Goal: Task Accomplishment & Management: Complete application form

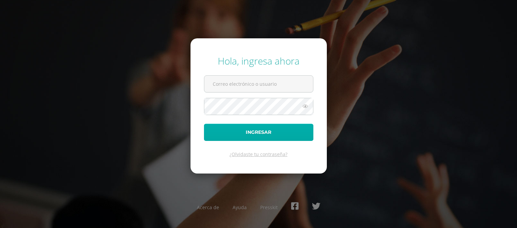
type input "kvitala@sagradocorazon.edu.gt"
click at [266, 130] on button "Ingresar" at bounding box center [258, 132] width 109 height 17
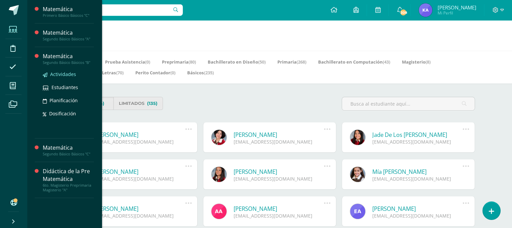
click at [56, 74] on span "Actividades" at bounding box center [63, 74] width 26 height 6
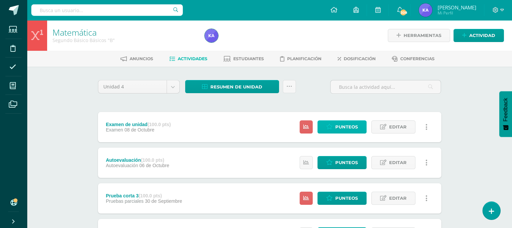
click at [339, 125] on span "Punteos" at bounding box center [347, 127] width 23 height 12
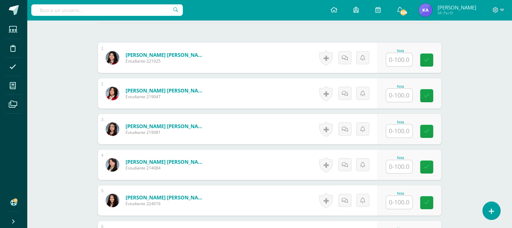
scroll to position [187, 0]
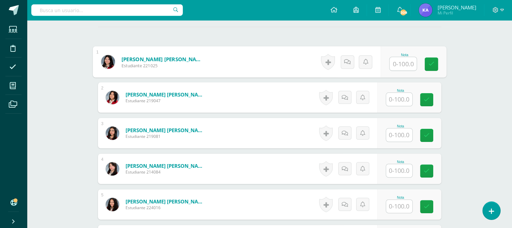
click at [404, 67] on input "text" at bounding box center [403, 63] width 27 height 13
type input "66"
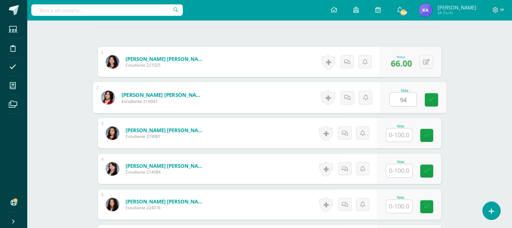
type input "94"
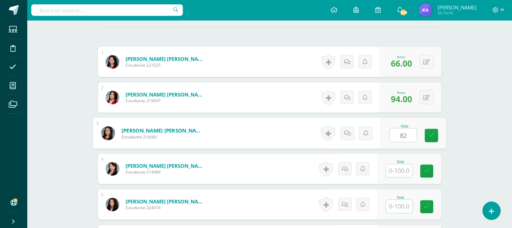
type input "82"
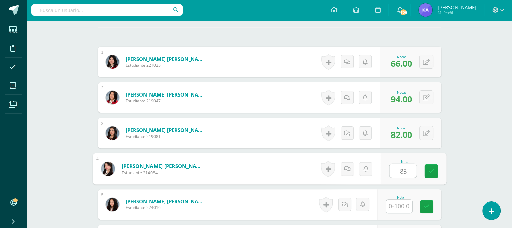
type input "83"
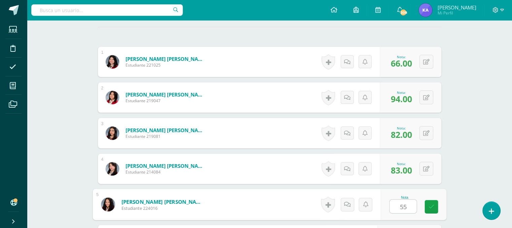
type input "55"
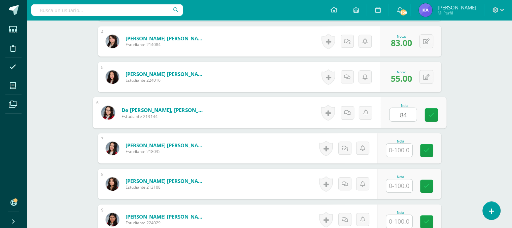
type input "84"
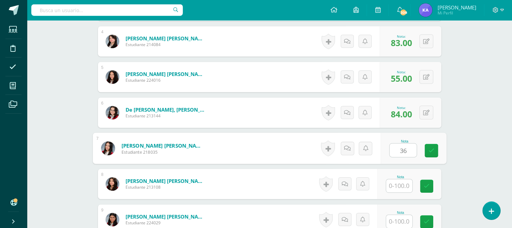
type input "36"
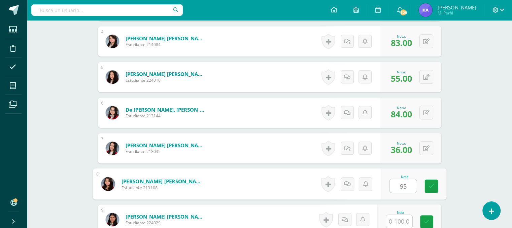
type input "95"
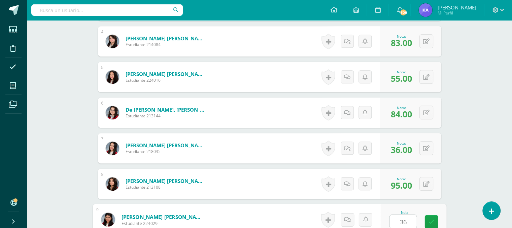
type input "36"
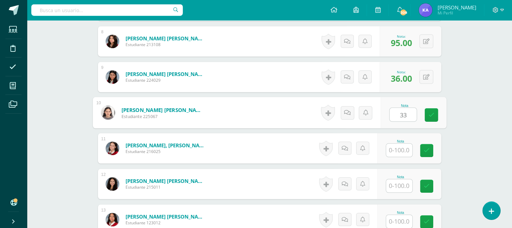
type input "33"
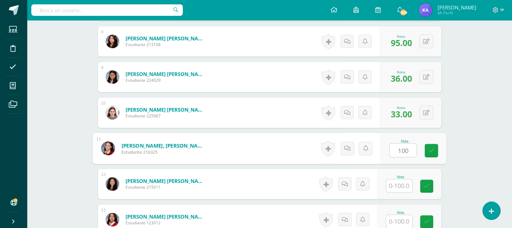
type input "100"
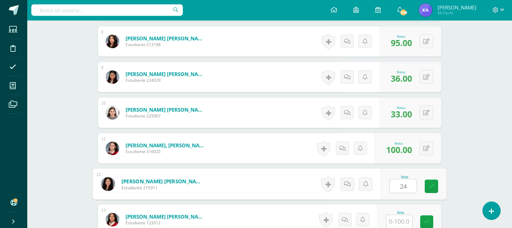
type input "24"
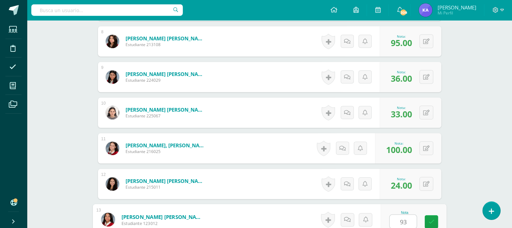
type input "93"
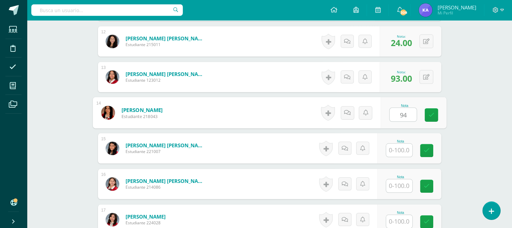
type input "94"
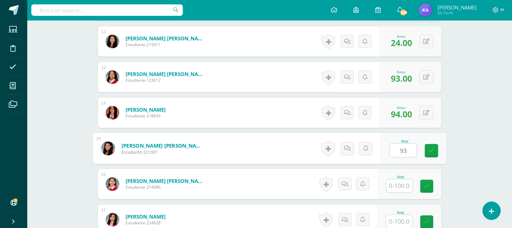
type input "93"
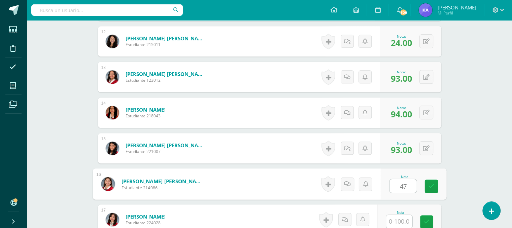
type input "47"
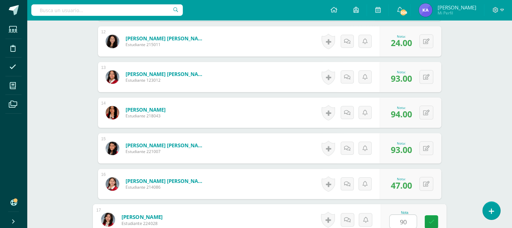
type input "90"
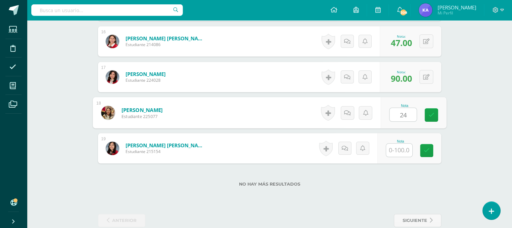
type input "24"
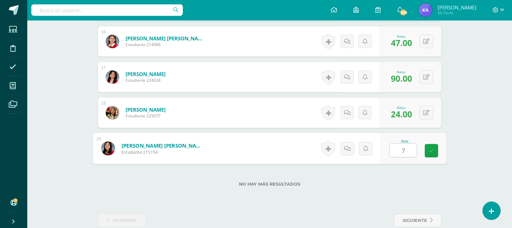
type input "75"
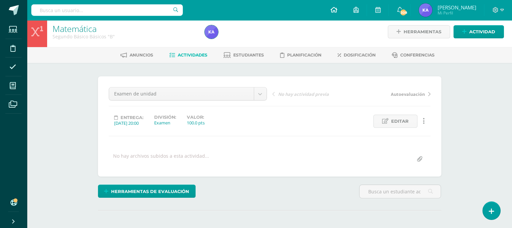
scroll to position [3, 0]
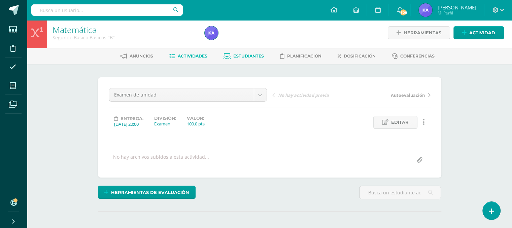
click at [243, 56] on span "Estudiantes" at bounding box center [248, 56] width 31 height 5
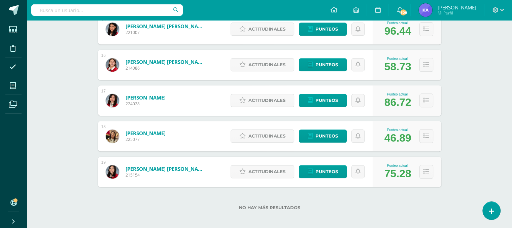
scroll to position [636, 0]
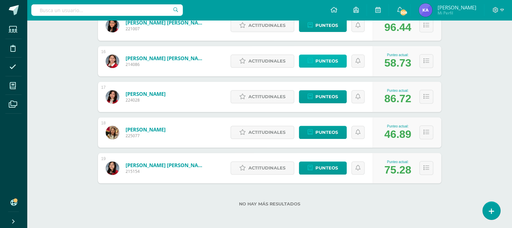
click at [329, 62] on span "Punteos" at bounding box center [327, 61] width 23 height 12
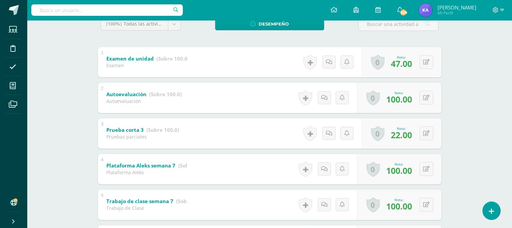
scroll to position [121, 0]
click at [425, 131] on button at bounding box center [431, 133] width 14 height 14
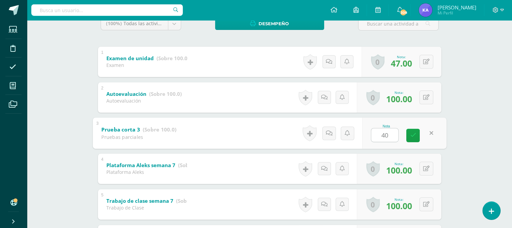
type input "40"
